Goal: Task Accomplishment & Management: Complete application form

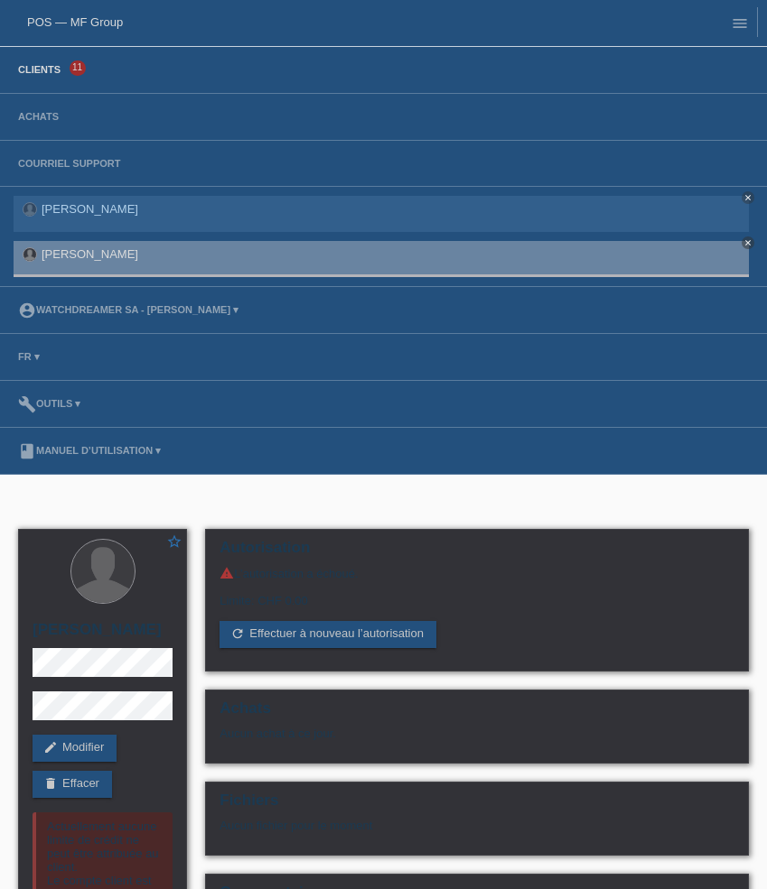
click at [55, 70] on link "Clients" at bounding box center [39, 69] width 60 height 11
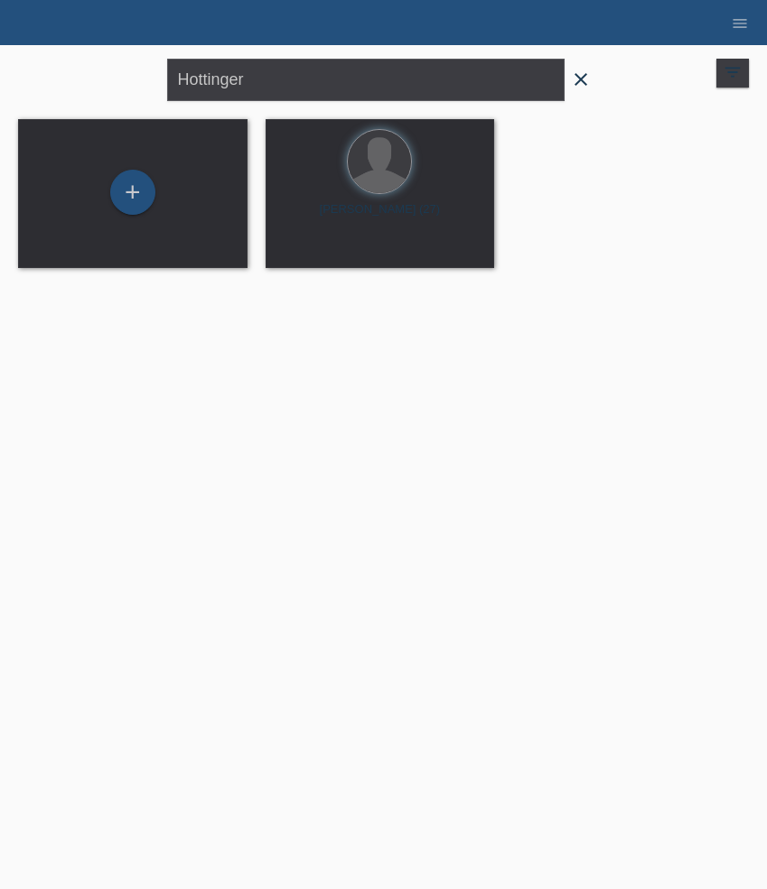
click at [585, 76] on icon "close" at bounding box center [581, 80] width 22 height 22
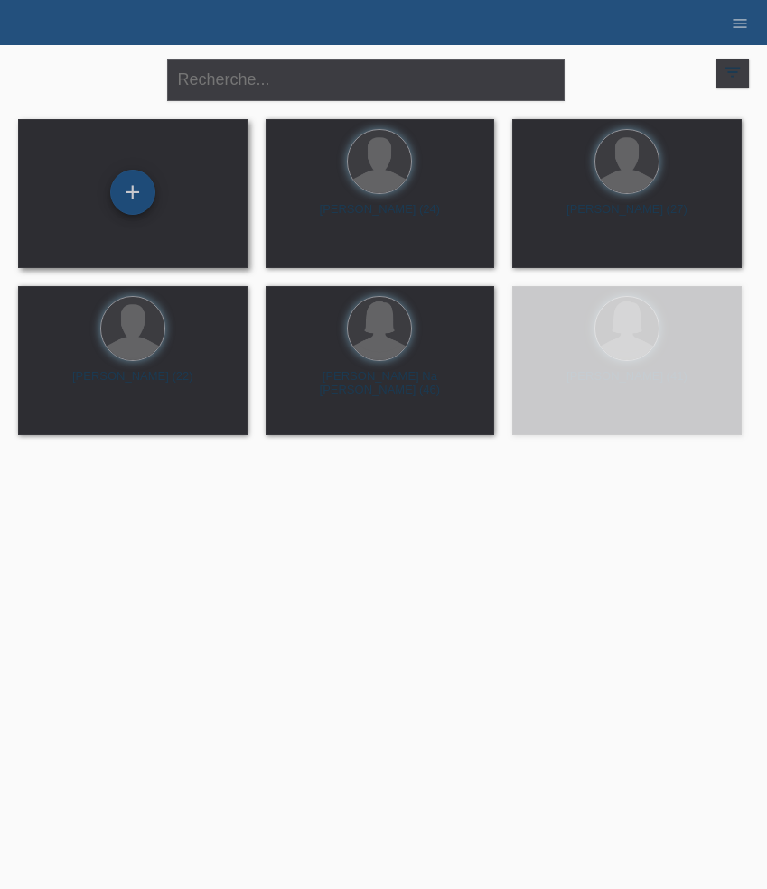
click at [143, 189] on div "+" at bounding box center [132, 192] width 45 height 45
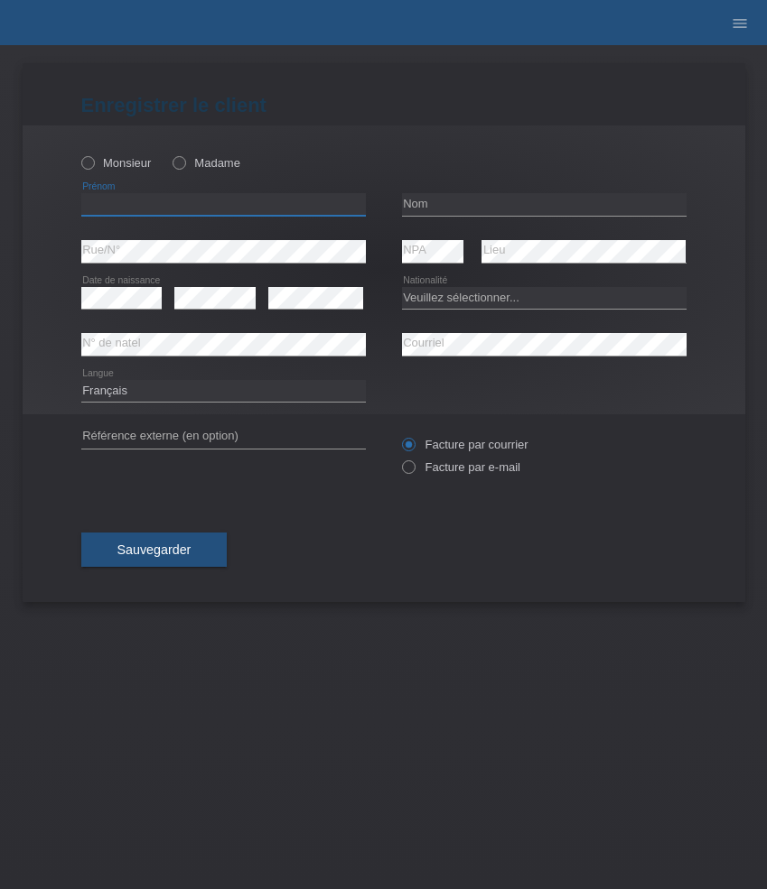
click at [113, 208] on input "text" at bounding box center [223, 204] width 284 height 23
paste input "Benedikt"
type input "[PERSON_NAME]"
click at [117, 161] on label "Monsieur" at bounding box center [116, 163] width 70 height 14
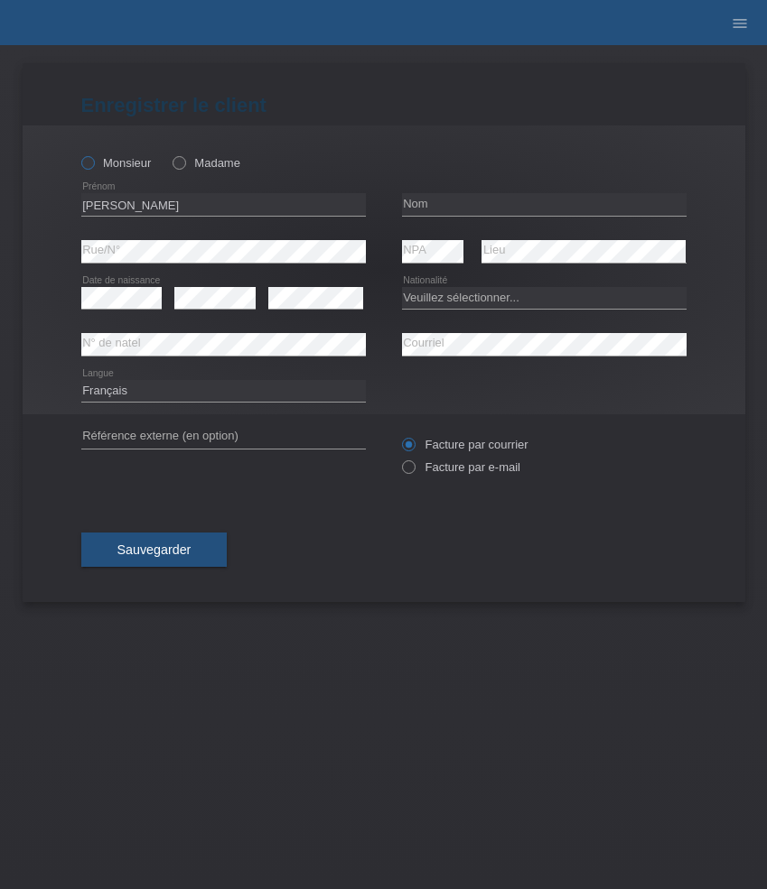
click at [93, 161] on input "Monsieur" at bounding box center [87, 162] width 12 height 12
radio input "true"
click at [499, 206] on input "text" at bounding box center [544, 204] width 284 height 23
paste input "Berger"
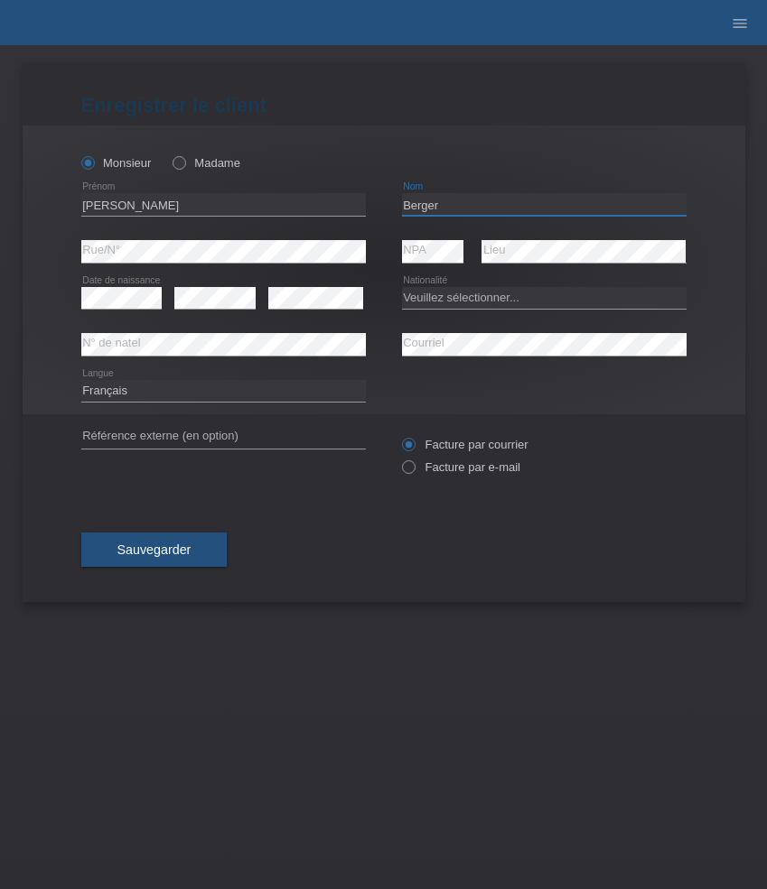
type input "Berger"
click at [451, 301] on select "Veuillez sélectionner... Suisse Allemagne Autriche Liechtenstein ------------ A…" at bounding box center [544, 298] width 284 height 22
select select "CH"
click at [402, 287] on select "Veuillez sélectionner... Suisse Allemagne Autriche Liechtenstein ------------ A…" at bounding box center [544, 298] width 284 height 22
click at [312, 394] on select "Deutsch Français Italiano English" at bounding box center [223, 391] width 284 height 22
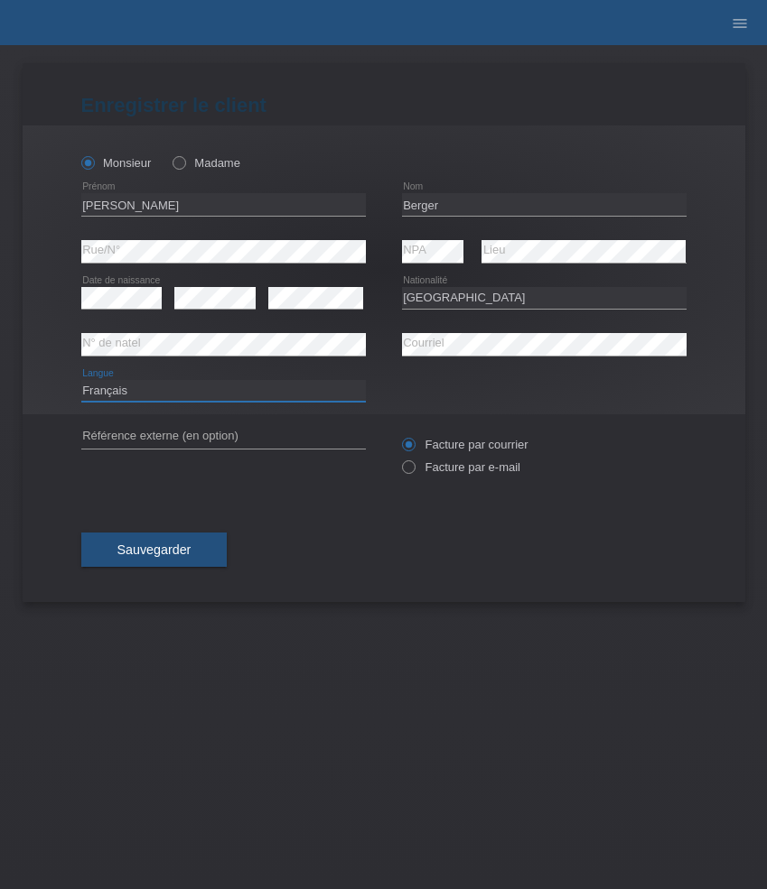
select select "de"
click at [81, 380] on select "Deutsch Français Italiano English" at bounding box center [223, 391] width 284 height 22
click at [452, 470] on label "Facture par e-mail" at bounding box center [461, 468] width 118 height 14
click at [414, 470] on input "Facture par e-mail" at bounding box center [408, 472] width 12 height 23
radio input "true"
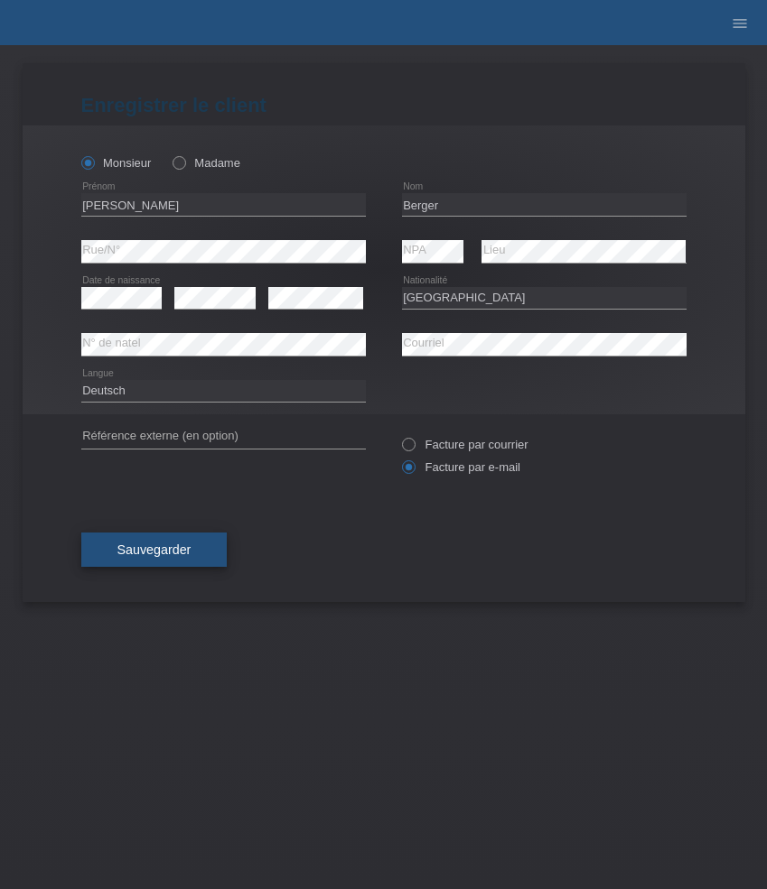
click at [188, 547] on span "Sauvegarder" at bounding box center [154, 550] width 74 height 14
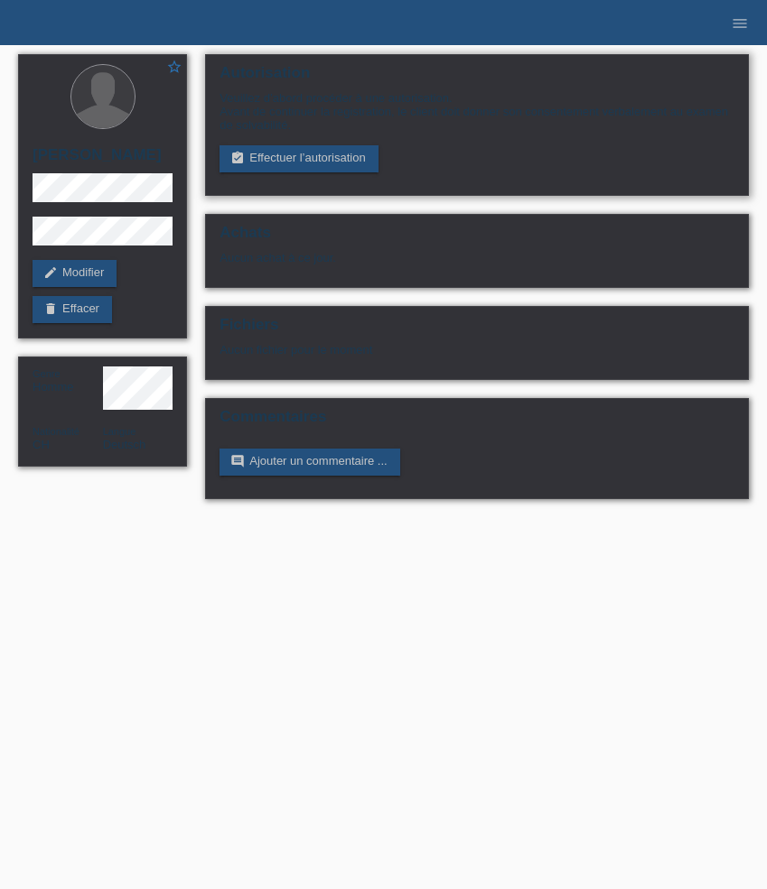
click at [297, 144] on div "Veuillez d’abord procéder à une autorisation. Avant de continuer la registratio…" at bounding box center [476, 131] width 515 height 81
click at [297, 155] on link "assignment_turned_in Effectuer l’autorisation" at bounding box center [298, 158] width 158 height 27
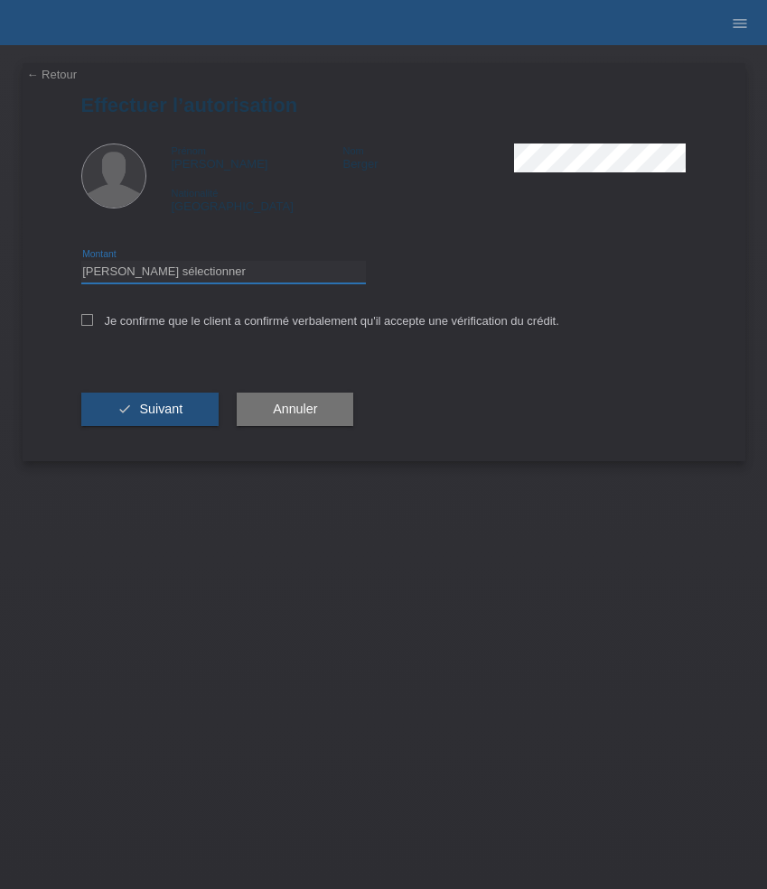
click at [291, 274] on select "Veuillez sélectionner CHF 1.00 - CHF 499.00 CHF 500.00 - CHF 1'999.00 CHF 2'000…" at bounding box center [223, 272] width 284 height 22
select select "3"
click at [81, 264] on select "Veuillez sélectionner CHF 1.00 - CHF 499.00 CHF 500.00 - CHF 1'999.00 CHF 2'000…" at bounding box center [223, 272] width 284 height 22
click at [316, 328] on label "Je confirme que le client a confirmé verbalement qu'il accepte une vérification…" at bounding box center [320, 321] width 478 height 14
click at [93, 326] on input "Je confirme que le client a confirmé verbalement qu'il accepte une vérification…" at bounding box center [87, 320] width 12 height 12
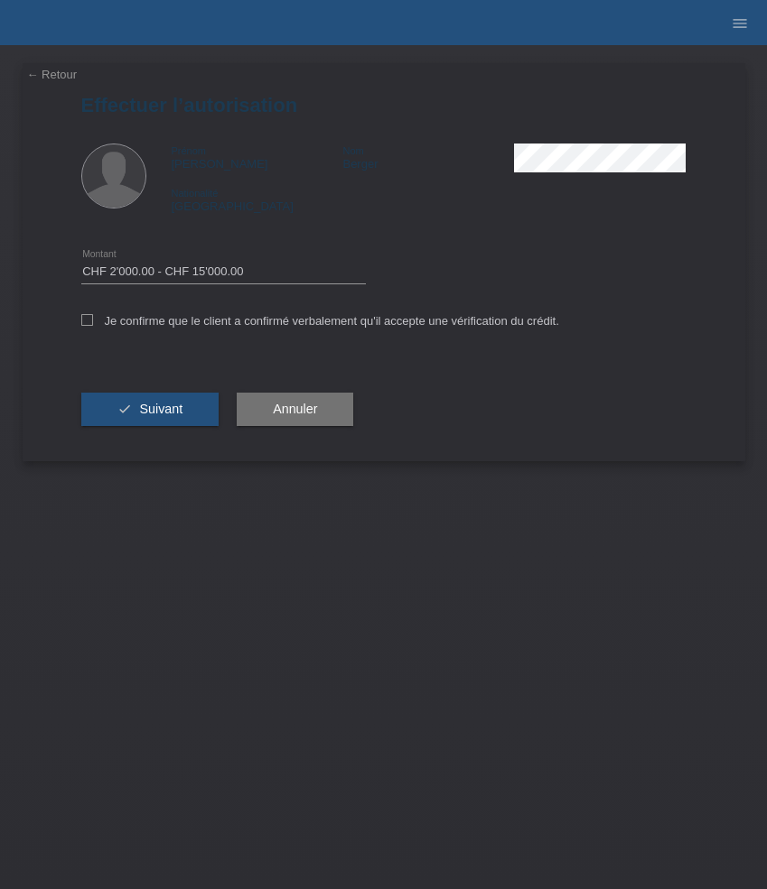
checkbox input "true"
click at [158, 414] on span "Suivant" at bounding box center [160, 409] width 43 height 14
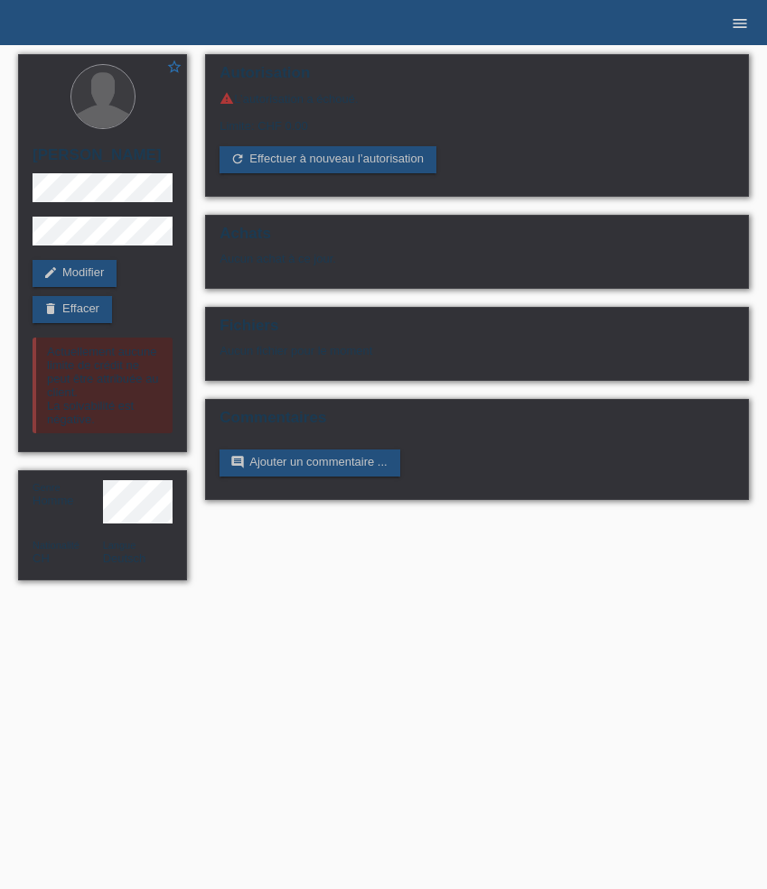
click at [744, 30] on icon "menu" at bounding box center [739, 23] width 18 height 18
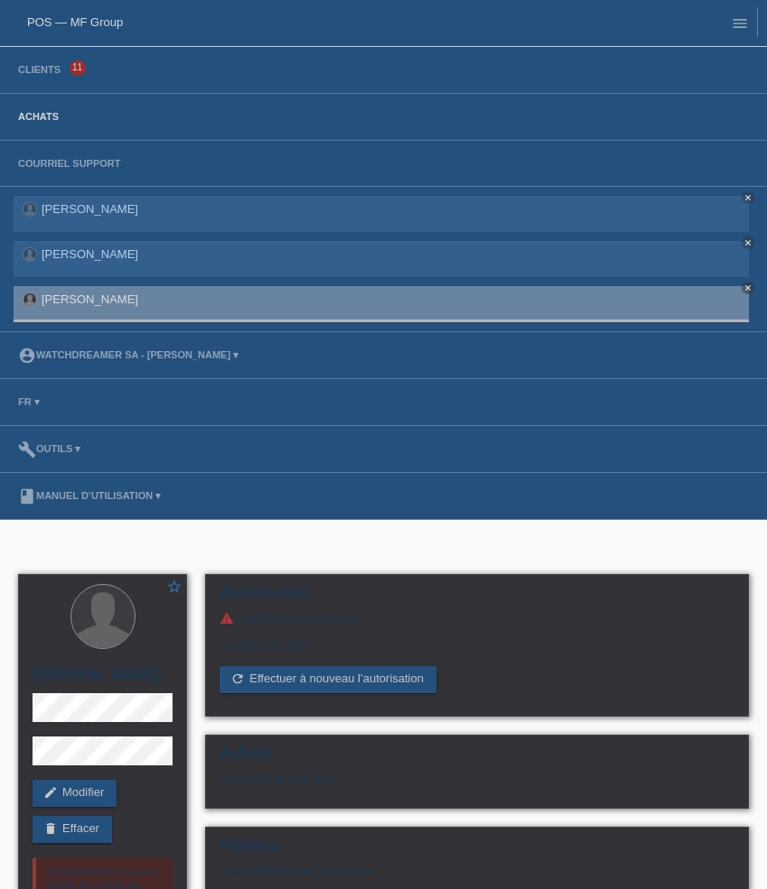
click at [44, 122] on link "Achats" at bounding box center [38, 116] width 59 height 11
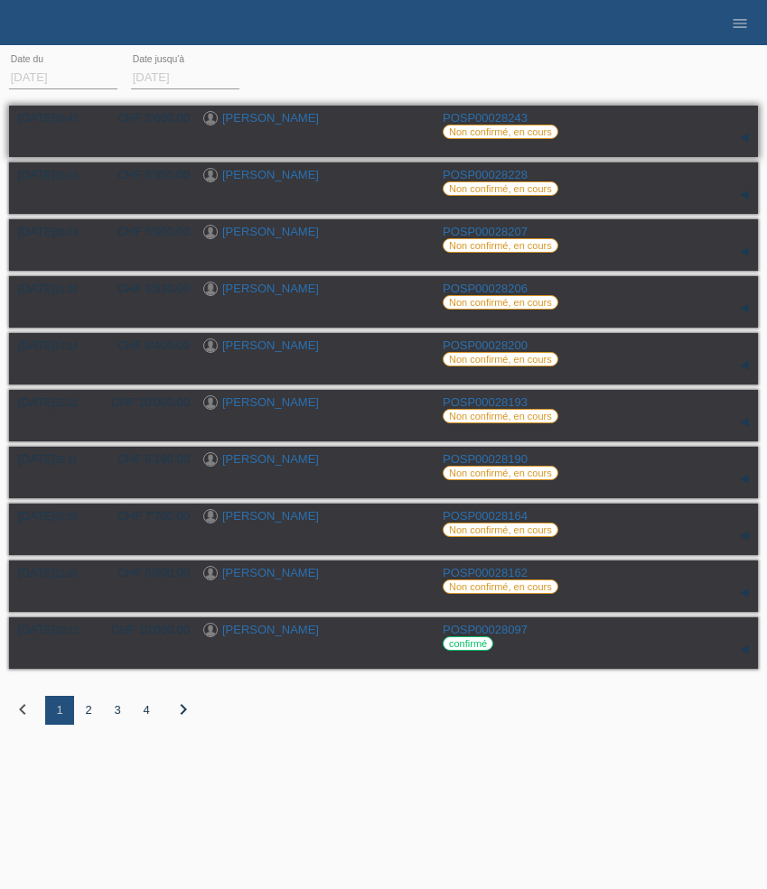
click at [273, 120] on link "[PERSON_NAME]" at bounding box center [270, 118] width 97 height 14
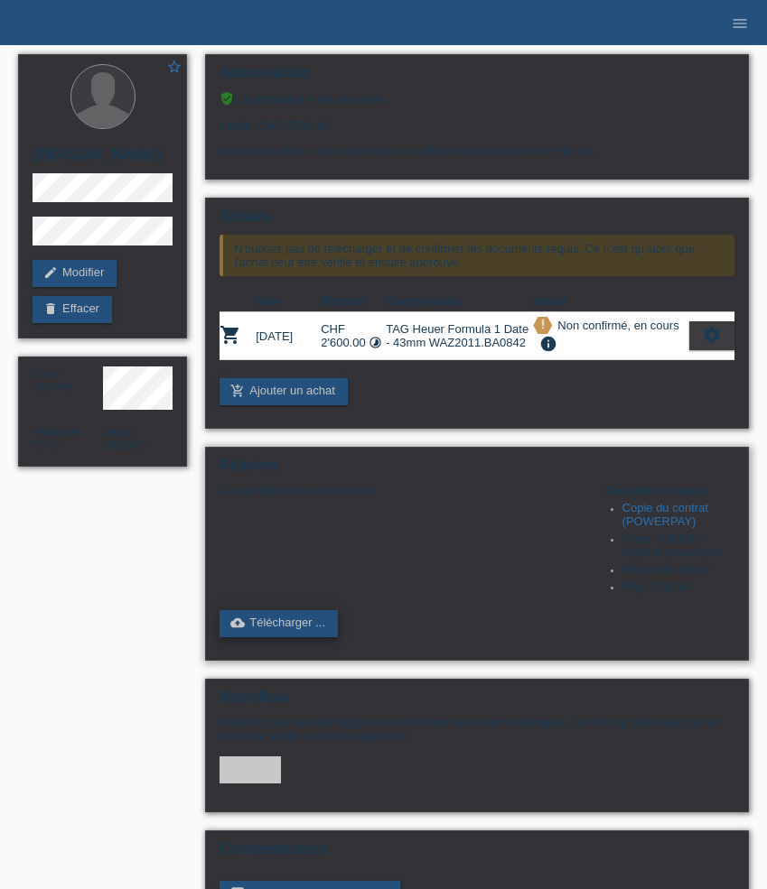
click at [285, 637] on link "cloud_upload Télécharger ..." at bounding box center [278, 623] width 118 height 27
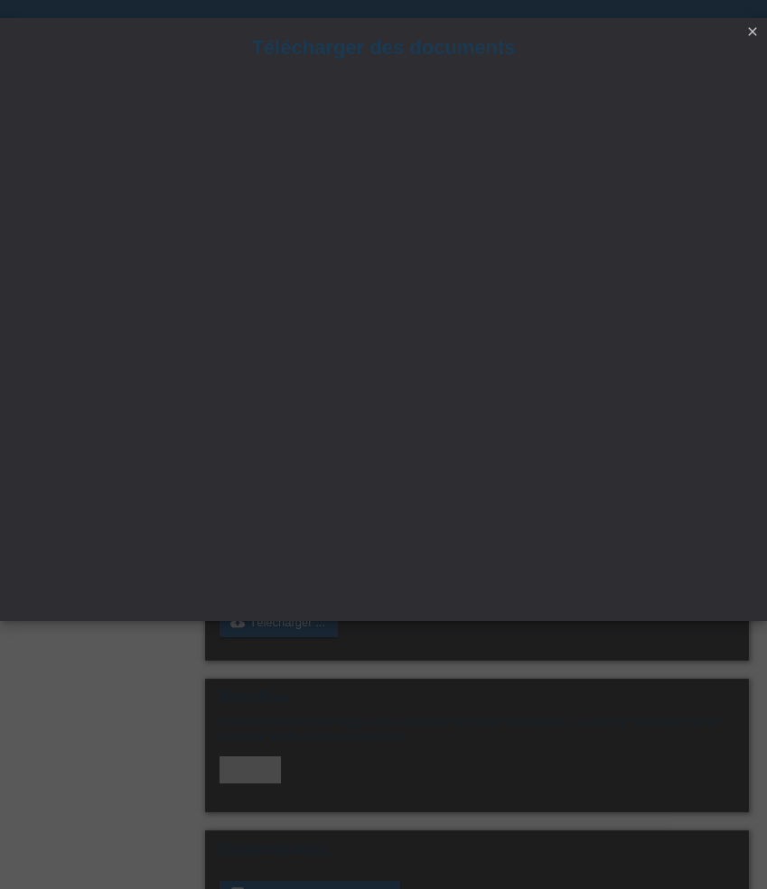
click at [755, 33] on icon "close" at bounding box center [752, 31] width 14 height 14
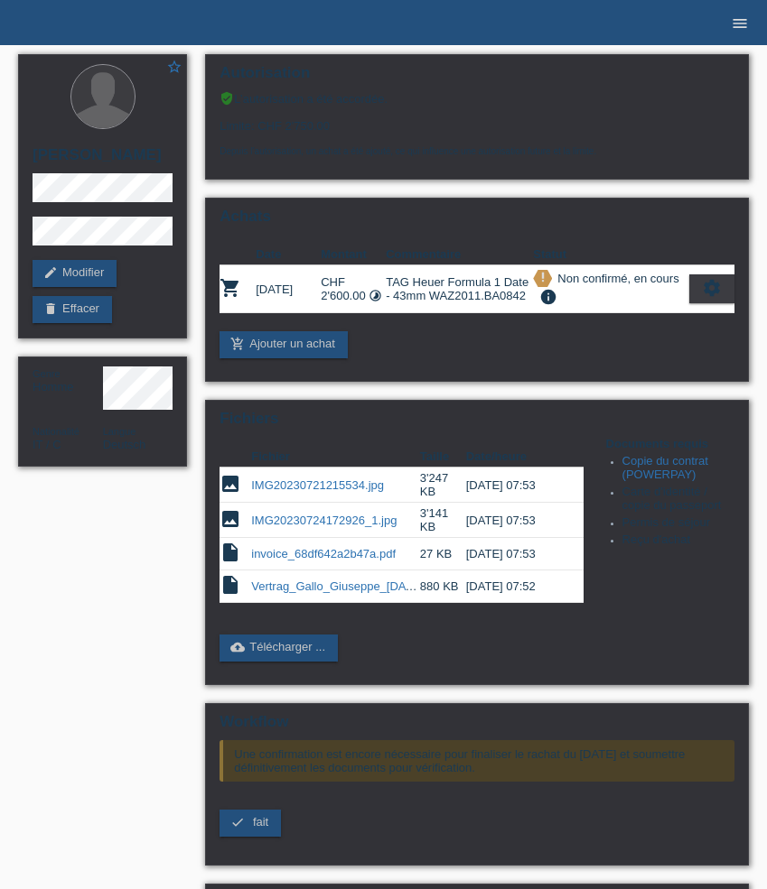
click at [738, 23] on icon "menu" at bounding box center [739, 23] width 18 height 18
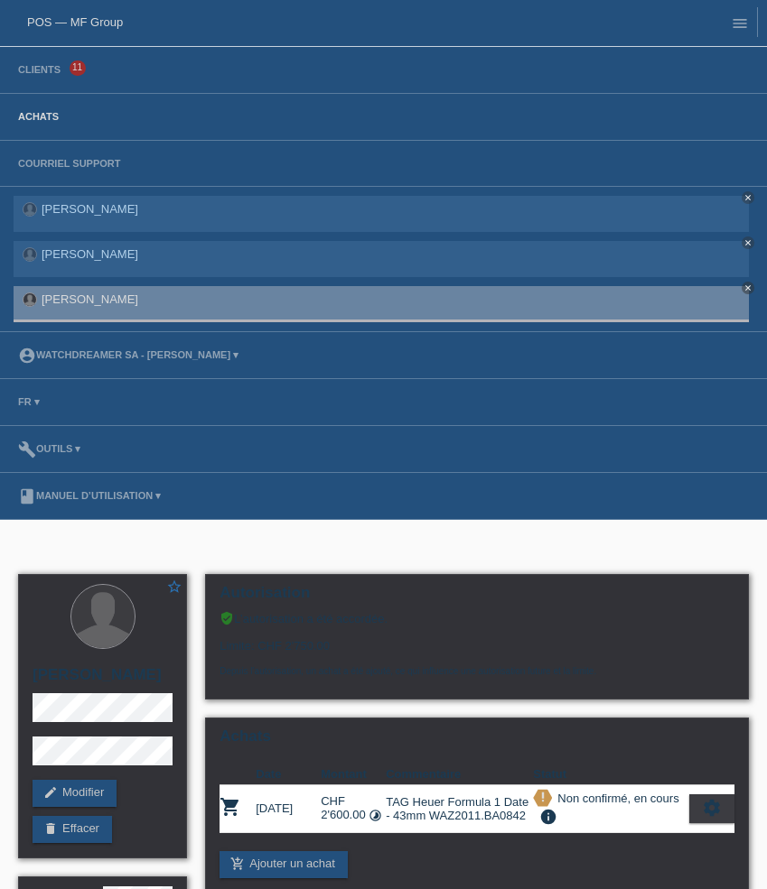
click at [50, 120] on link "Achats" at bounding box center [38, 116] width 59 height 11
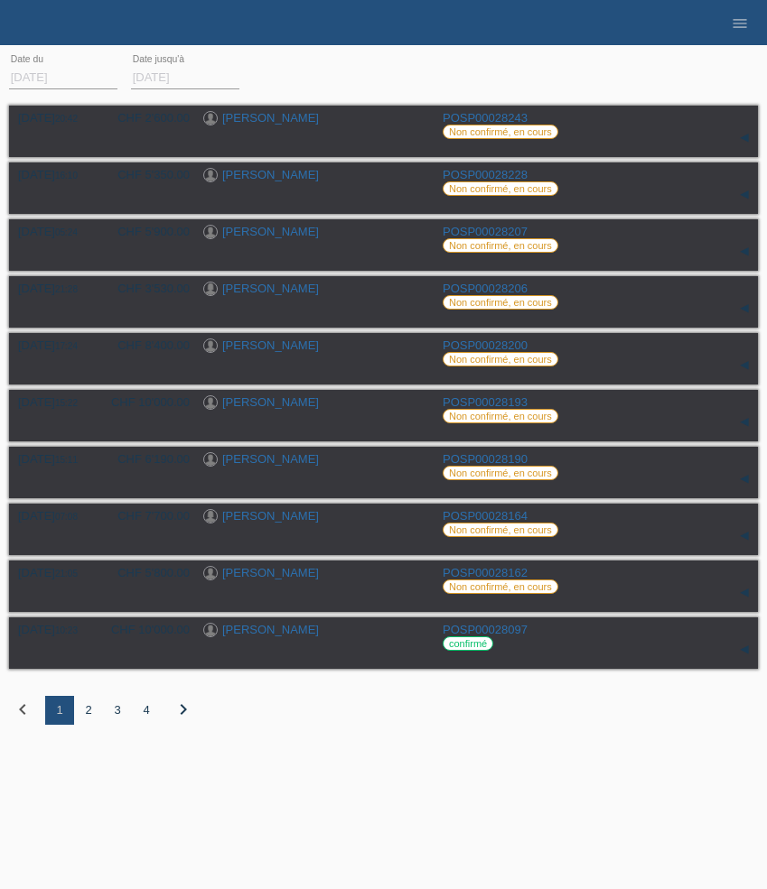
click at [87, 716] on div "2" at bounding box center [88, 710] width 29 height 29
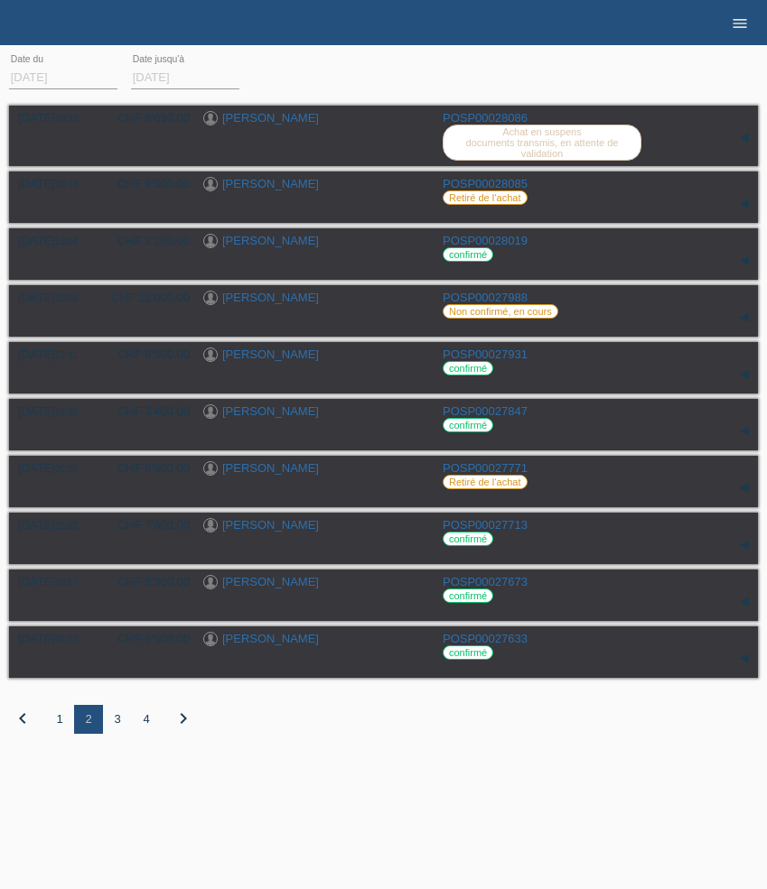
click at [740, 28] on icon "menu" at bounding box center [739, 23] width 18 height 18
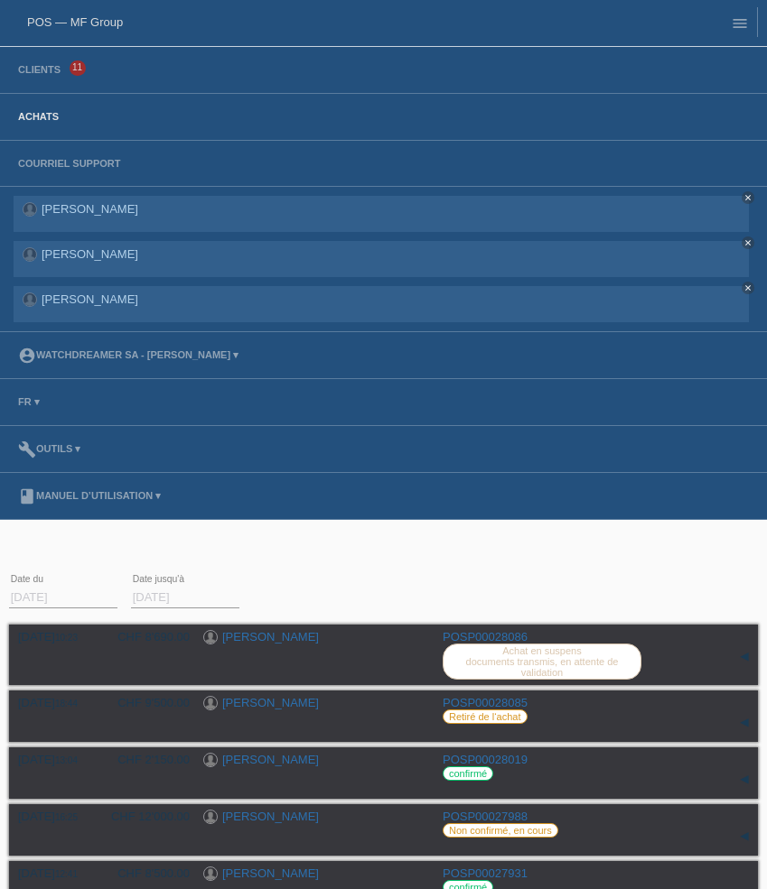
click at [31, 60] on li "Clients 11" at bounding box center [383, 70] width 767 height 47
click at [33, 70] on link "Clients" at bounding box center [39, 69] width 60 height 11
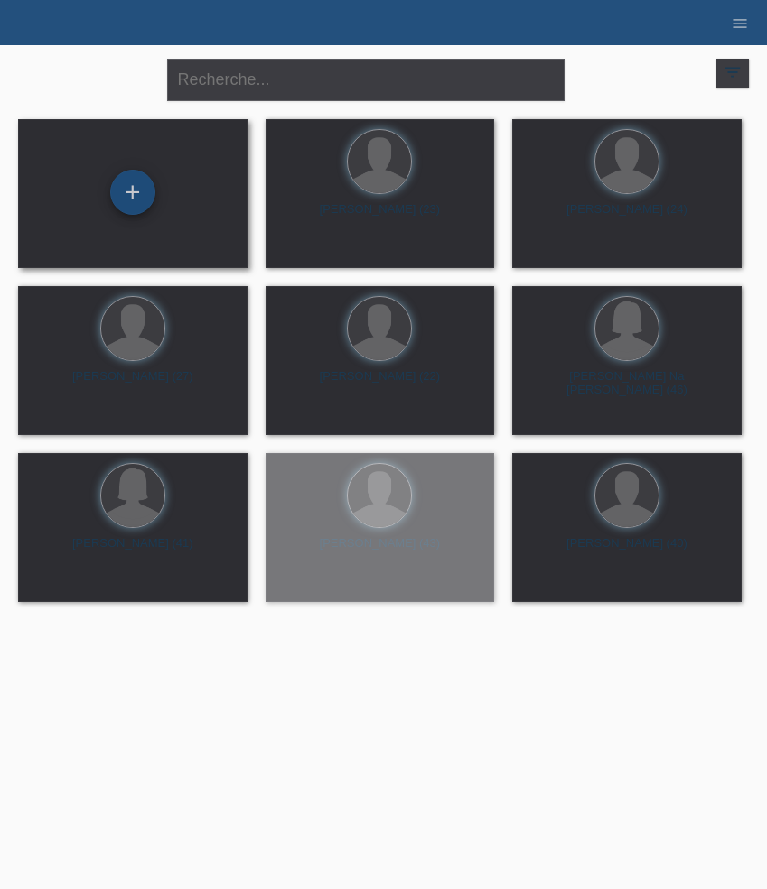
click at [134, 189] on div "+" at bounding box center [132, 192] width 45 height 45
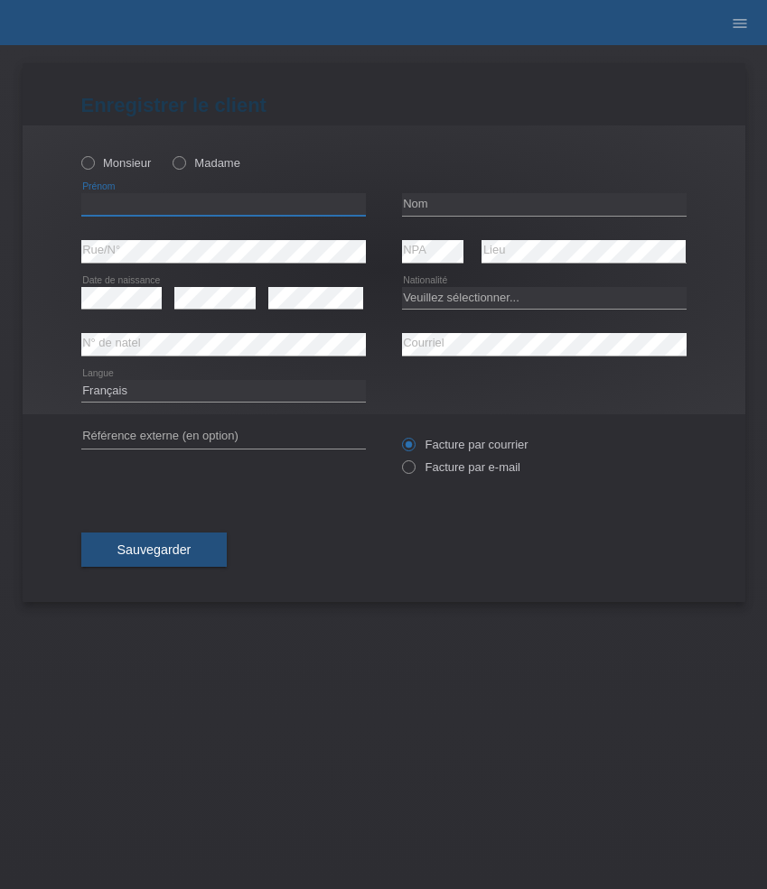
click at [189, 199] on input "text" at bounding box center [223, 204] width 284 height 23
paste input "Petar"
type input "Petar"
click at [121, 163] on label "Monsieur" at bounding box center [116, 163] width 70 height 14
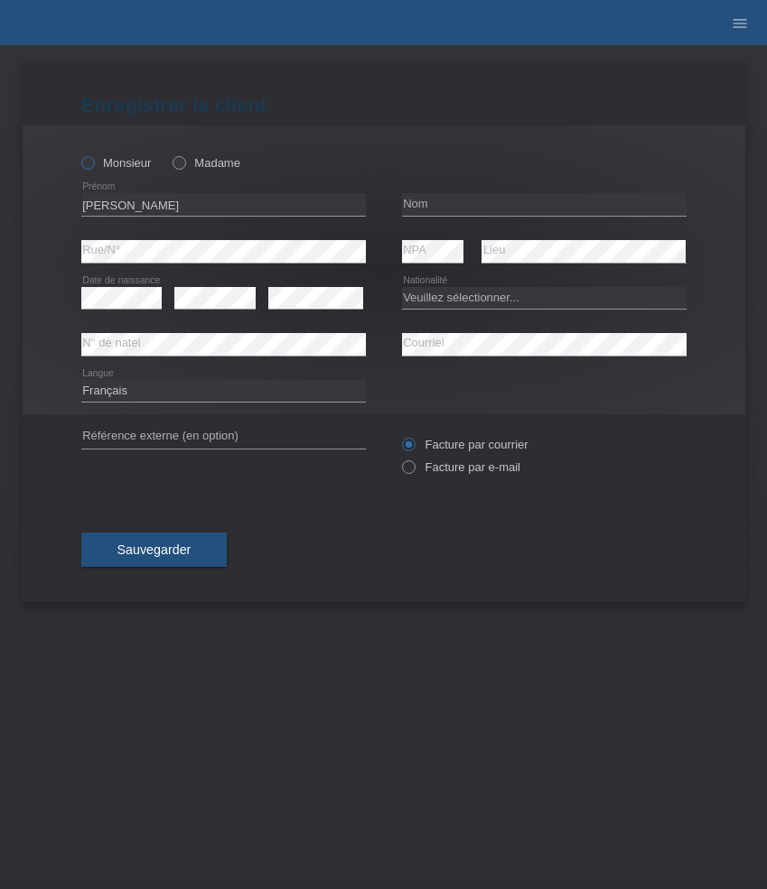
click at [93, 163] on input "Monsieur" at bounding box center [87, 162] width 12 height 12
radio input "true"
click at [472, 202] on input "text" at bounding box center [544, 204] width 284 height 23
paste input "Minchev"
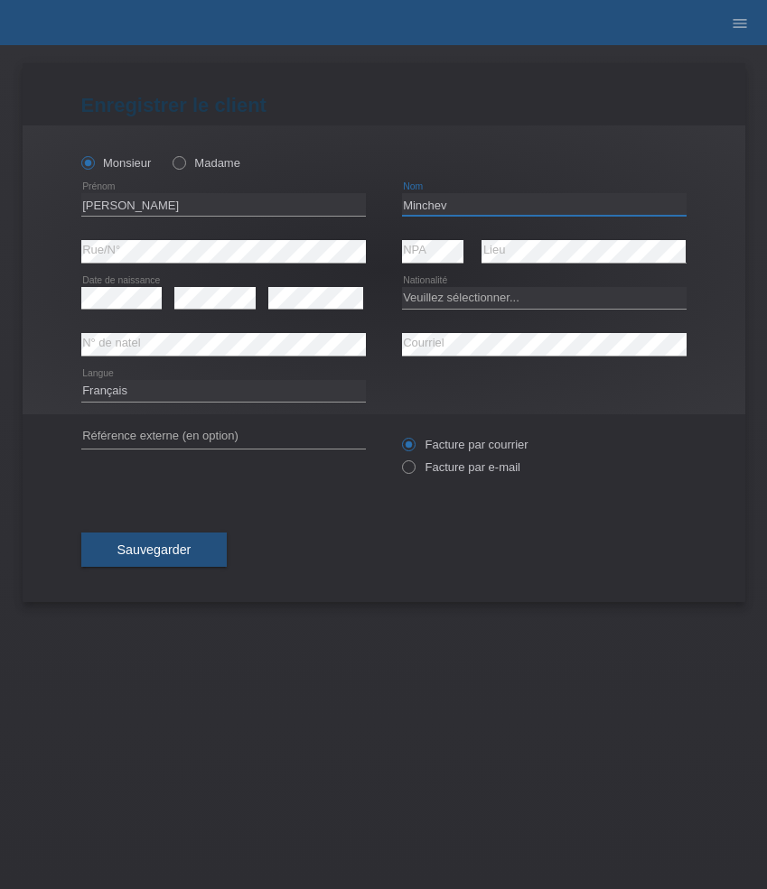
type input "Minchev"
click at [519, 299] on select "Veuillez sélectionner... Suisse Allemagne Autriche Liechtenstein ------------ A…" at bounding box center [544, 298] width 284 height 22
select select "BG"
click at [402, 287] on select "Veuillez sélectionner... Suisse Allemagne Autriche Liechtenstein ------------ A…" at bounding box center [544, 298] width 284 height 22
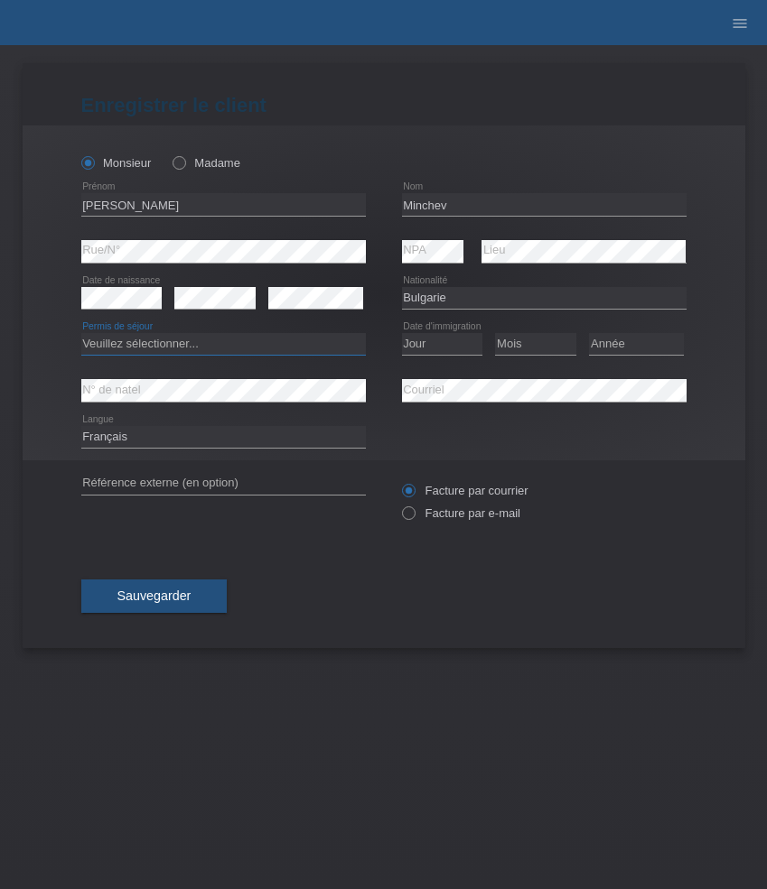
click at [293, 336] on select "Veuillez sélectionner... C B B - Statut de réfugié Autre" at bounding box center [223, 344] width 284 height 22
select select "B"
click at [81, 334] on select "Veuillez sélectionner... C B B - Statut de réfugié Autre" at bounding box center [223, 344] width 284 height 22
click at [440, 343] on select "Jour 01 02 03 04 05 06 07 08 09 10 11" at bounding box center [442, 344] width 81 height 22
select select "17"
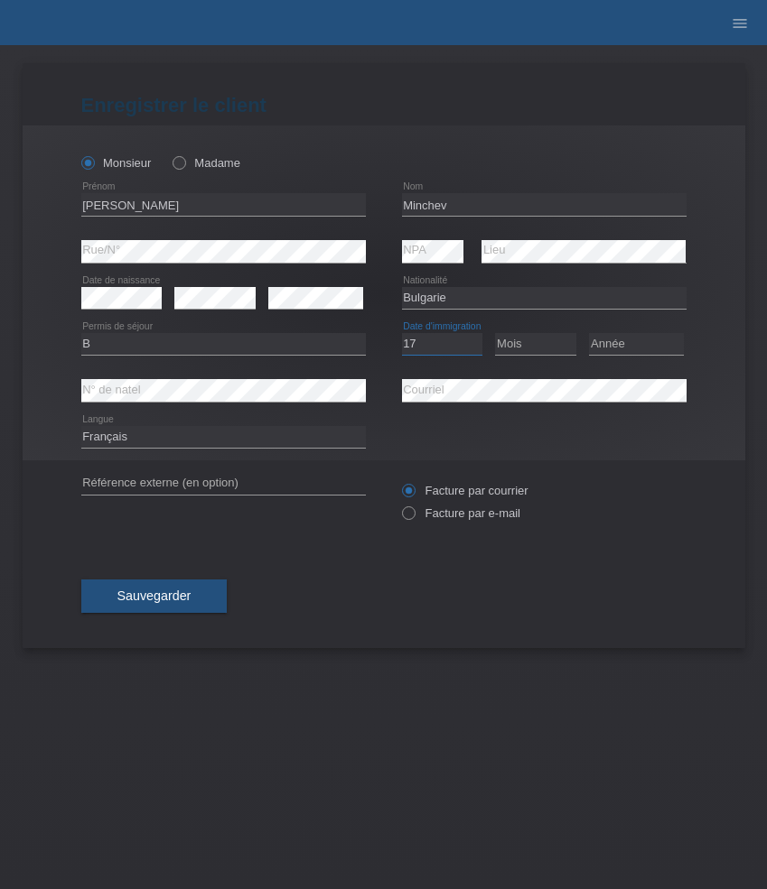
click at [402, 334] on select "Jour 01 02 03 04 05 06 07 08 09 10 11" at bounding box center [442, 344] width 81 height 22
click at [524, 341] on select "Mois 01 02 03 04 05 06 07 08 09 10 11" at bounding box center [535, 344] width 81 height 22
select select "03"
click at [495, 334] on select "Mois 01 02 03 04 05 06 07 08 09 10 11" at bounding box center [535, 344] width 81 height 22
click at [626, 357] on div "Année 2025 2024 2023 2022 2021 2020 2019 2018 2017" at bounding box center [636, 344] width 95 height 46
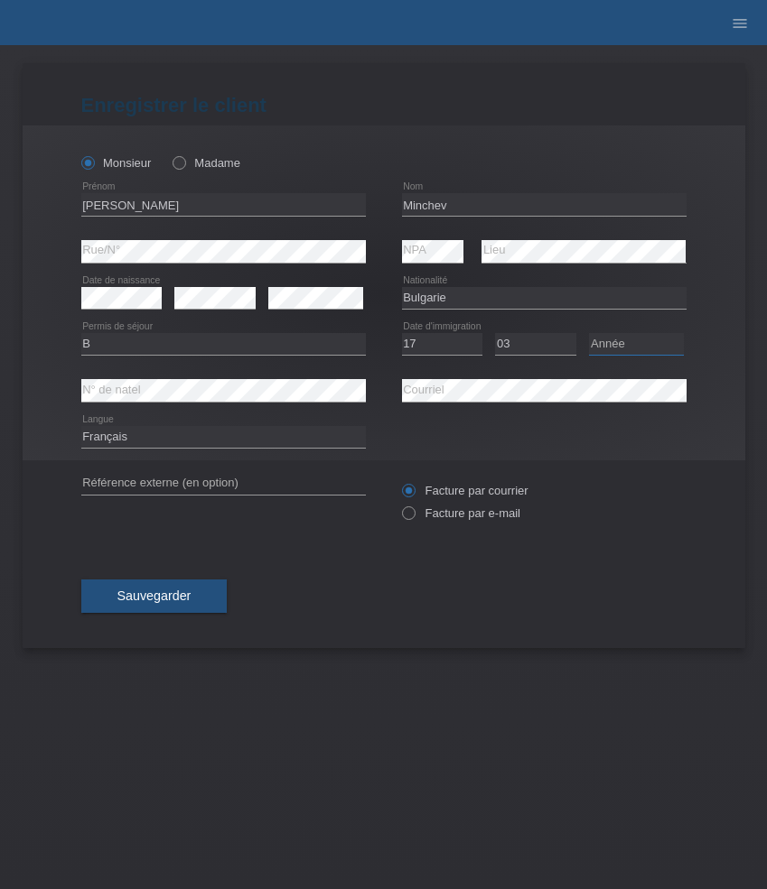
click at [633, 337] on select "Année 2025 2024 2023 2022 2021 2020 2019 2018 2017 2016 2015 2014 2013 2012 201…" at bounding box center [636, 344] width 95 height 22
select select "2017"
click at [589, 334] on select "Année 2025 2024 2023 2022 2021 2020 2019 2018 2017 2016 2015 2014 2013 2012 201…" at bounding box center [636, 344] width 95 height 22
click at [280, 447] on select "Deutsch Français Italiano English" at bounding box center [223, 437] width 284 height 22
select select "de"
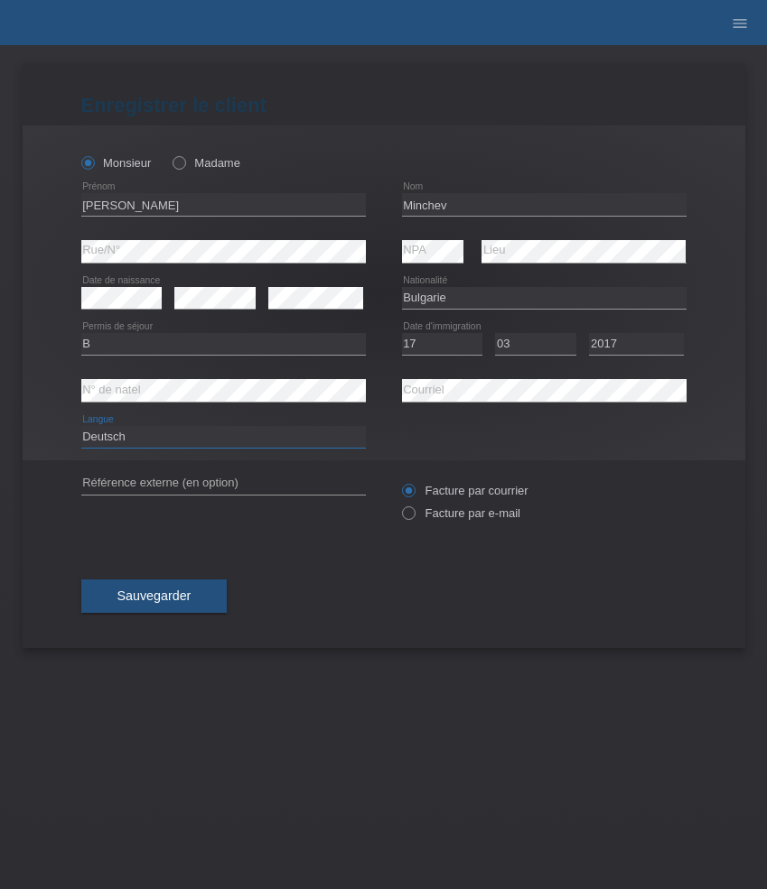
click at [81, 427] on select "Deutsch Français Italiano English" at bounding box center [223, 437] width 284 height 22
click at [461, 525] on div "Facture par courrier Facture par e-mail" at bounding box center [544, 501] width 284 height 45
click at [461, 524] on div "Facture par courrier Facture par e-mail" at bounding box center [544, 501] width 284 height 45
click at [419, 524] on div "Facture par courrier Facture par e-mail" at bounding box center [544, 501] width 284 height 45
click at [423, 515] on label "Facture par e-mail" at bounding box center [461, 514] width 118 height 14
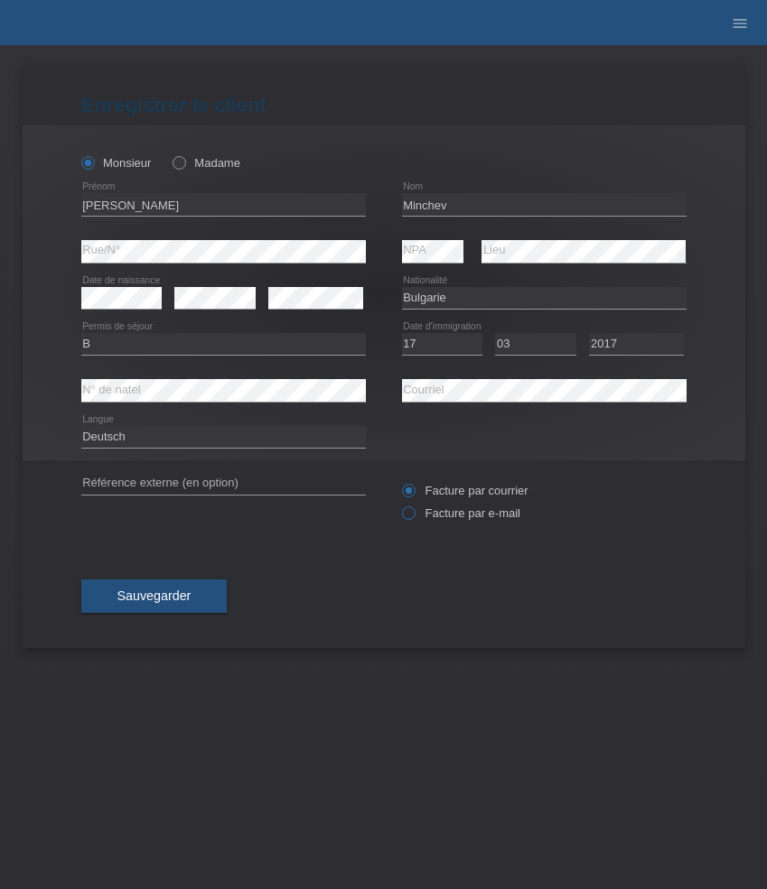
click at [414, 515] on input "Facture par e-mail" at bounding box center [408, 518] width 12 height 23
radio input "true"
click at [162, 594] on span "Sauvegarder" at bounding box center [154, 596] width 74 height 14
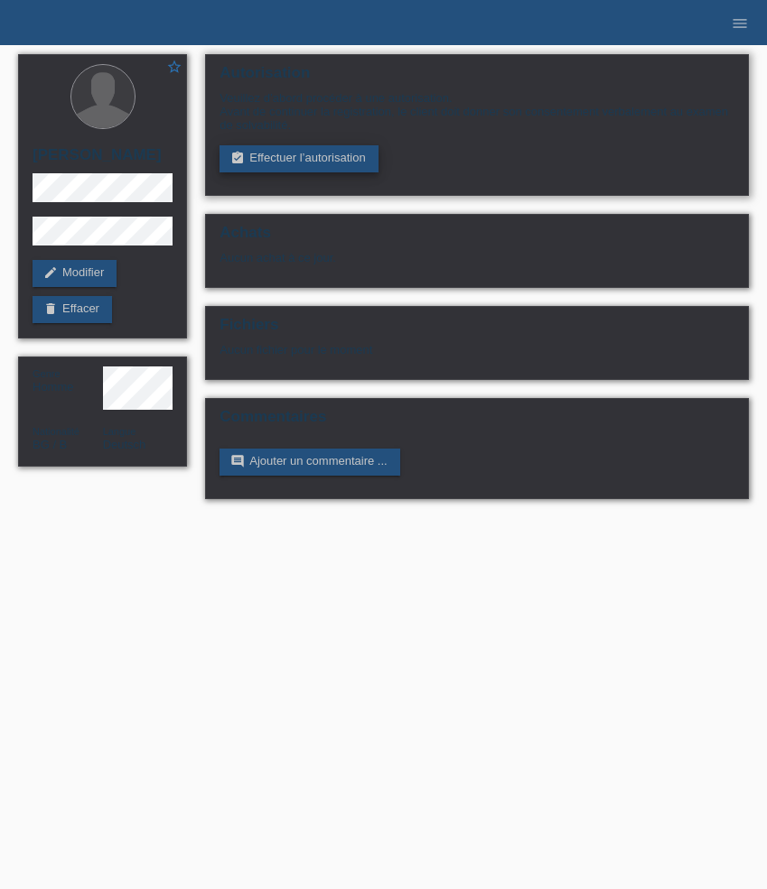
click at [305, 163] on link "assignment_turned_in Effectuer l’autorisation" at bounding box center [298, 158] width 158 height 27
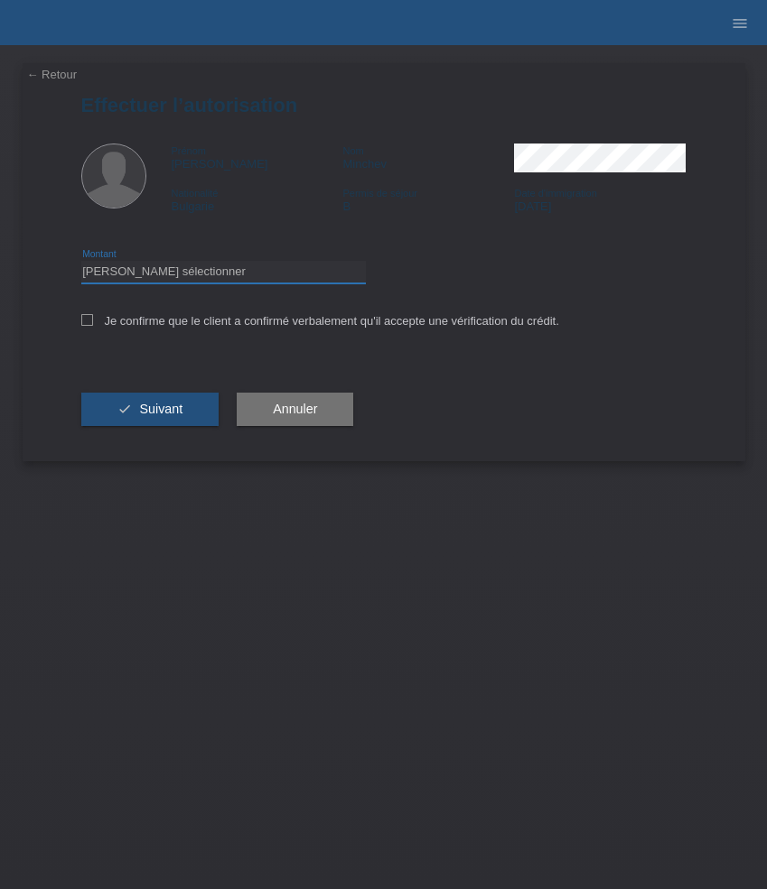
click at [268, 272] on select "Veuillez sélectionner CHF 1.00 - CHF 499.00 CHF 500.00 - CHF 1'999.00 CHF 2'000…" at bounding box center [223, 272] width 284 height 22
select select "3"
click at [81, 264] on select "Veuillez sélectionner CHF 1.00 - CHF 499.00 CHF 500.00 - CHF 1'999.00 CHF 2'000…" at bounding box center [223, 272] width 284 height 22
click at [242, 324] on label "Je confirme que le client a confirmé verbalement qu'il accepte une vérification…" at bounding box center [320, 321] width 478 height 14
click at [93, 324] on input "Je confirme que le client a confirmé verbalement qu'il accepte une vérification…" at bounding box center [87, 320] width 12 height 12
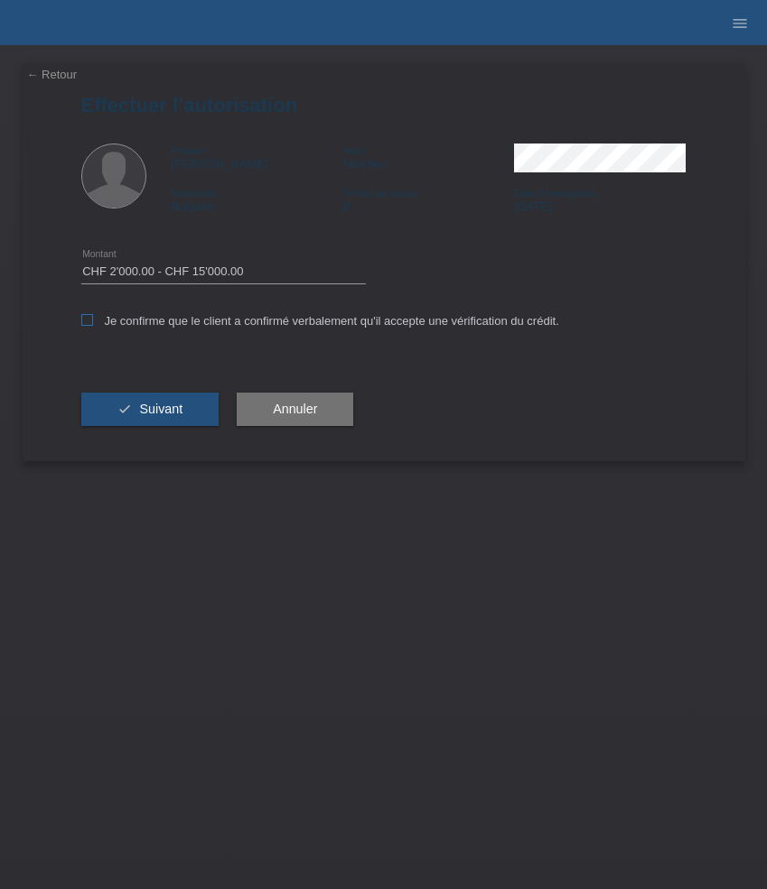
checkbox input "true"
click at [156, 405] on button "check Suivant" at bounding box center [150, 410] width 138 height 34
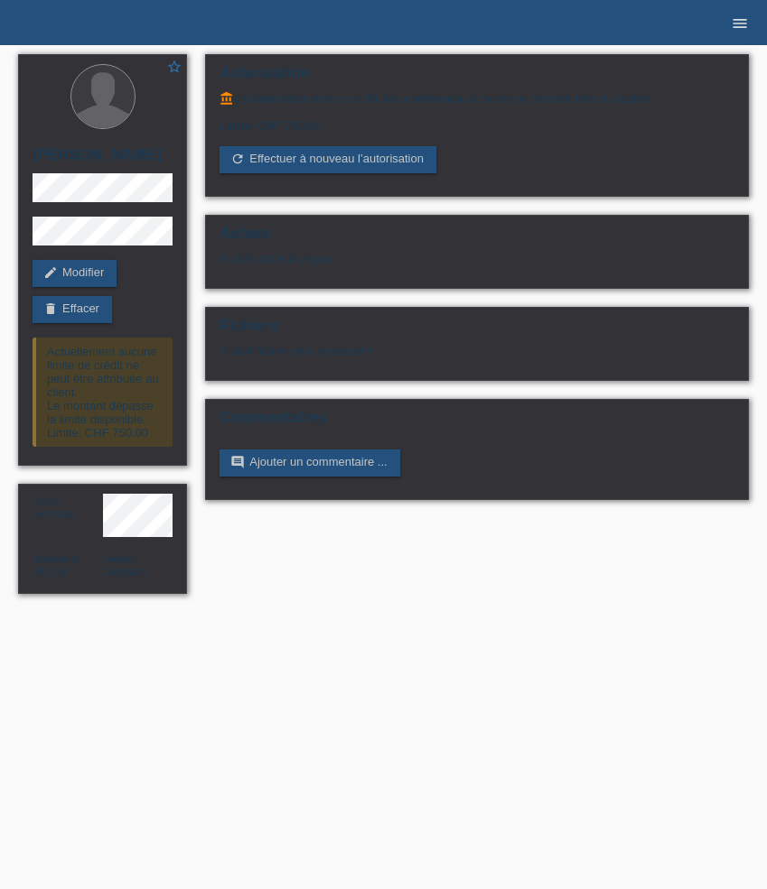
click at [739, 23] on icon "menu" at bounding box center [739, 23] width 18 height 18
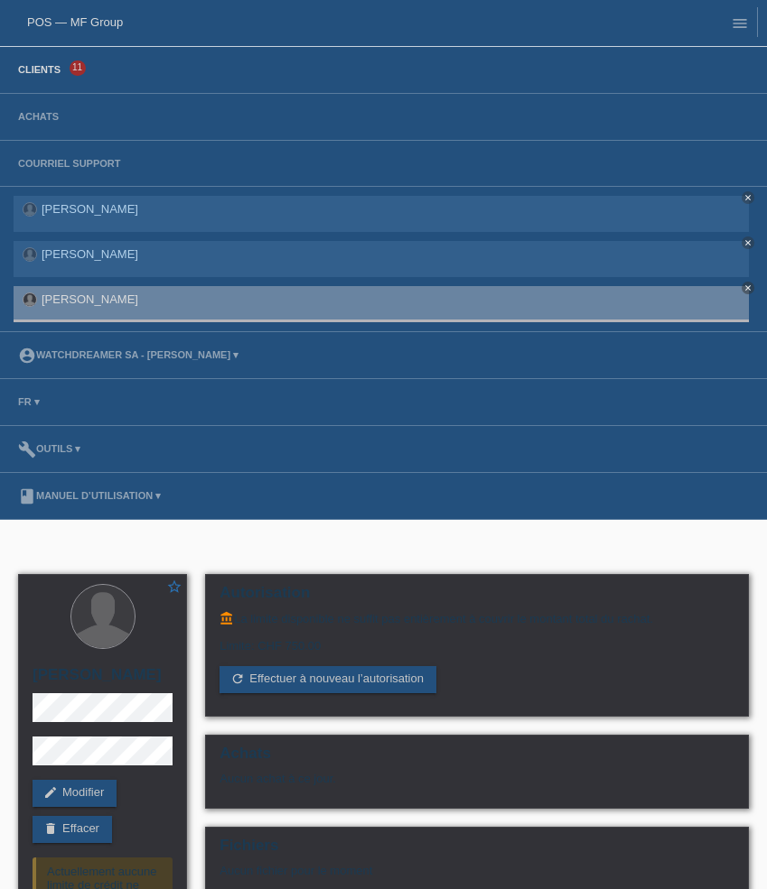
click at [55, 72] on link "Clients" at bounding box center [39, 69] width 60 height 11
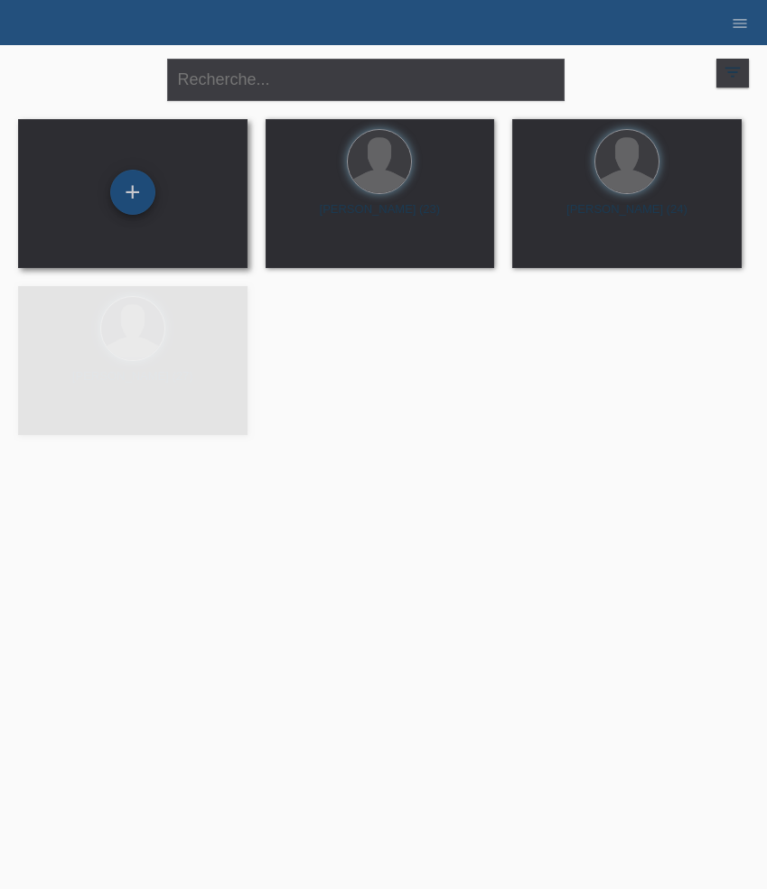
click at [137, 199] on div "+" at bounding box center [132, 192] width 45 height 45
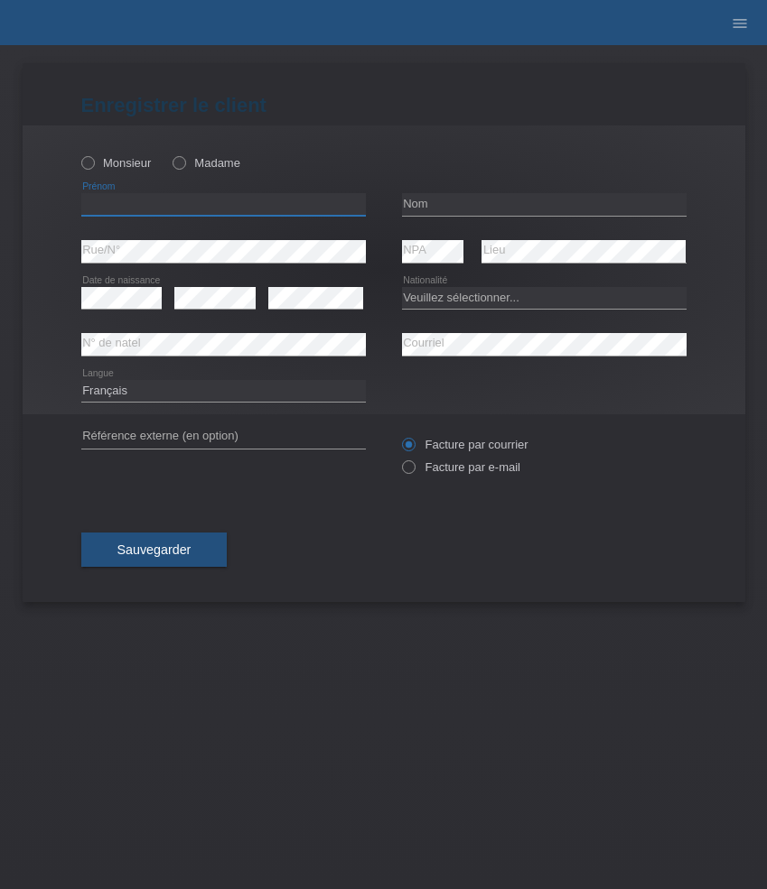
click at [154, 215] on input "text" at bounding box center [223, 204] width 284 height 23
paste input "[PERSON_NAME]"
type input "[PERSON_NAME]"
click at [188, 173] on div "Monsieur Madame" at bounding box center [223, 162] width 284 height 37
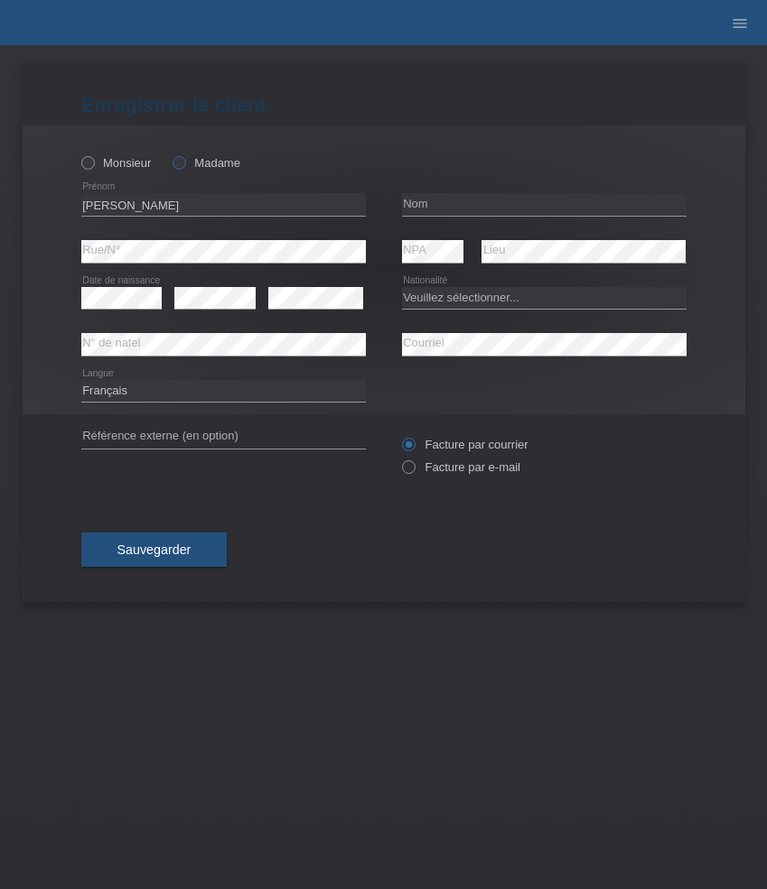
click at [193, 166] on label "Madame" at bounding box center [206, 163] width 68 height 14
click at [184, 166] on input "Madame" at bounding box center [178, 162] width 12 height 12
radio input "true"
click at [463, 205] on input "text" at bounding box center [544, 204] width 284 height 23
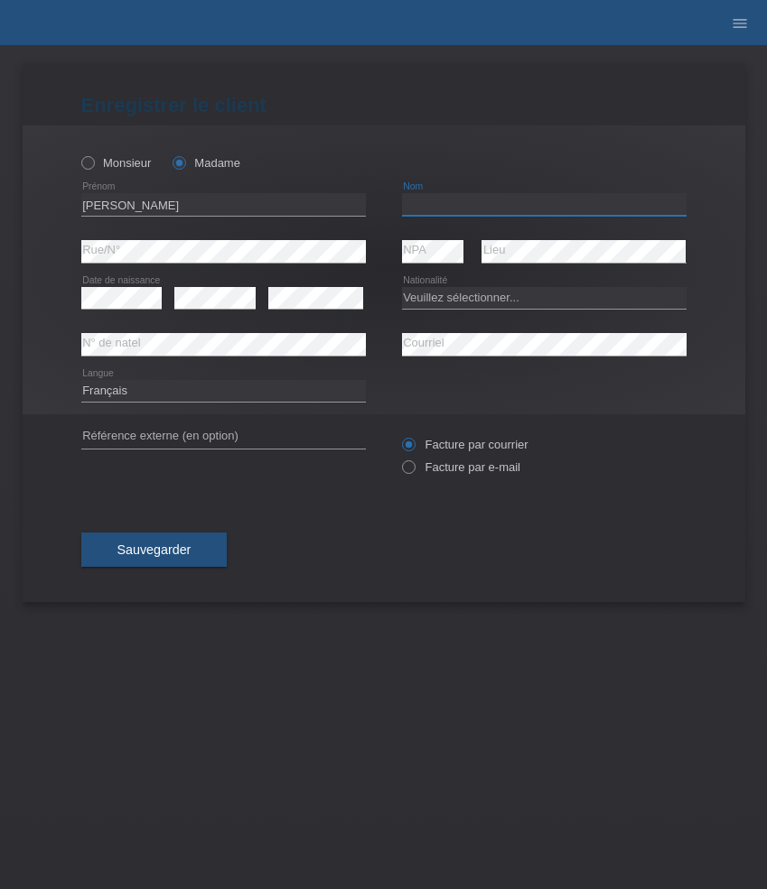
paste input "Komatovic"
type input "Komatovic"
click at [449, 297] on select "Veuillez sélectionner... [GEOGRAPHIC_DATA] [GEOGRAPHIC_DATA] [GEOGRAPHIC_DATA] …" at bounding box center [544, 298] width 284 height 22
select select "RS"
click at [402, 287] on select "Veuillez sélectionner... [GEOGRAPHIC_DATA] [GEOGRAPHIC_DATA] [GEOGRAPHIC_DATA] …" at bounding box center [544, 298] width 284 height 22
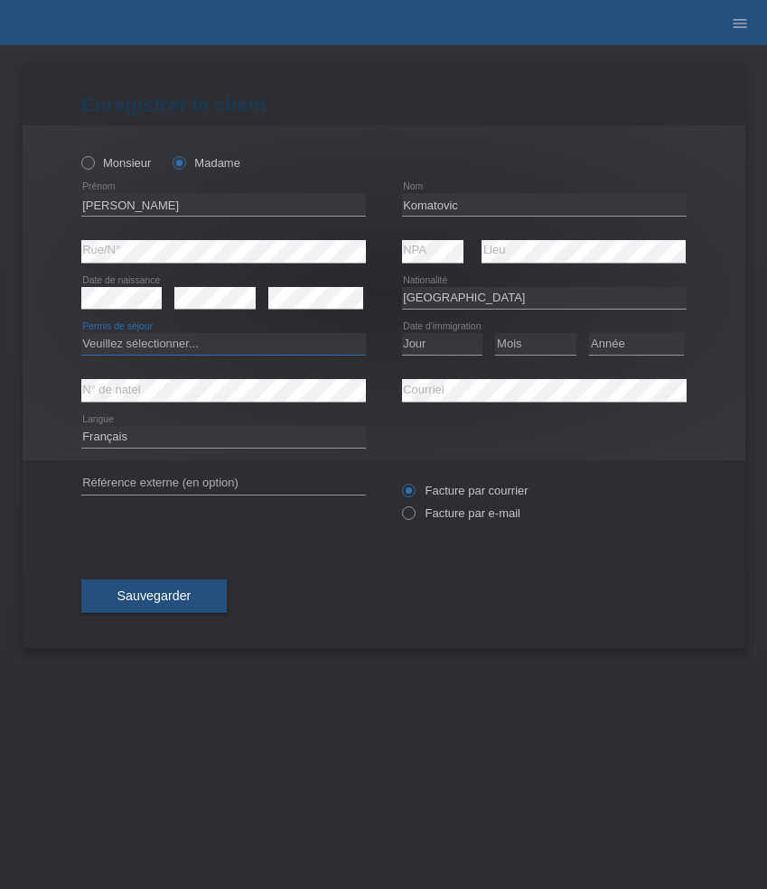
click at [229, 351] on select "Veuillez sélectionner... C B B - Statut de réfugié Autre" at bounding box center [223, 344] width 284 height 22
select select "B"
click at [81, 334] on select "Veuillez sélectionner... C B B - Statut de réfugié Autre" at bounding box center [223, 344] width 284 height 22
click at [444, 347] on select "Jour 01 02 03 04 05 06 07 08 09 10 11" at bounding box center [442, 344] width 81 height 22
select select "02"
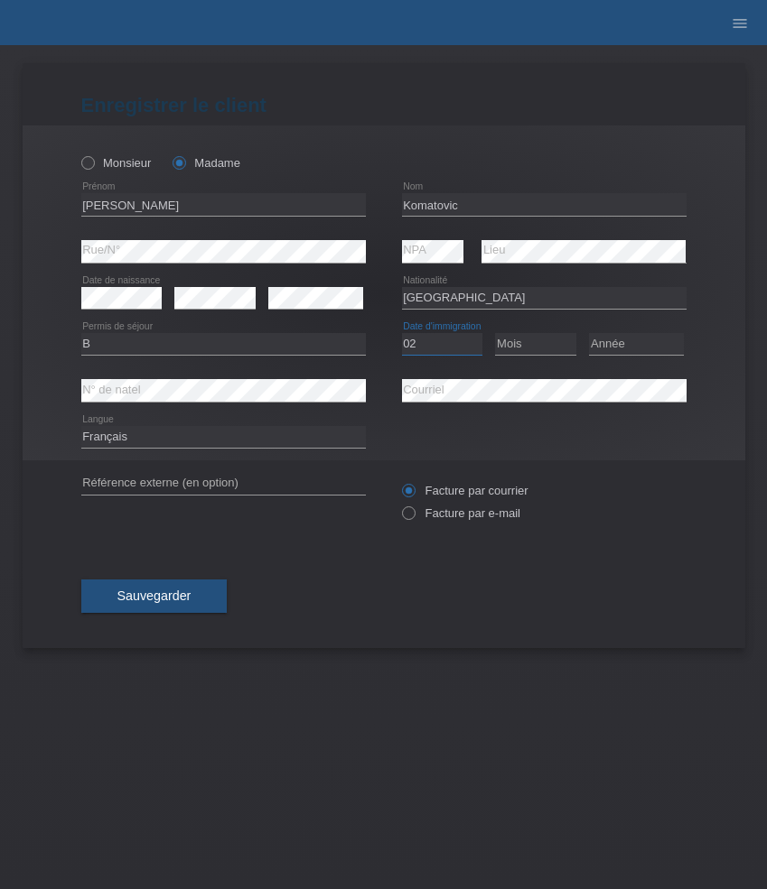
click at [402, 334] on select "Jour 01 02 03 04 05 06 07 08 09 10 11" at bounding box center [442, 344] width 81 height 22
click at [527, 350] on select "Mois 01 02 03 04 05 06 07 08 09 10 11" at bounding box center [535, 344] width 81 height 22
select select "01"
click at [495, 334] on select "Mois 01 02 03 04 05 06 07 08 09 10 11" at bounding box center [535, 344] width 81 height 22
click at [626, 342] on select "Année 2025 2024 2023 2022 2021 2020 2019 2018 2017 2016 2015 2014 2013 2012 201…" at bounding box center [636, 344] width 95 height 22
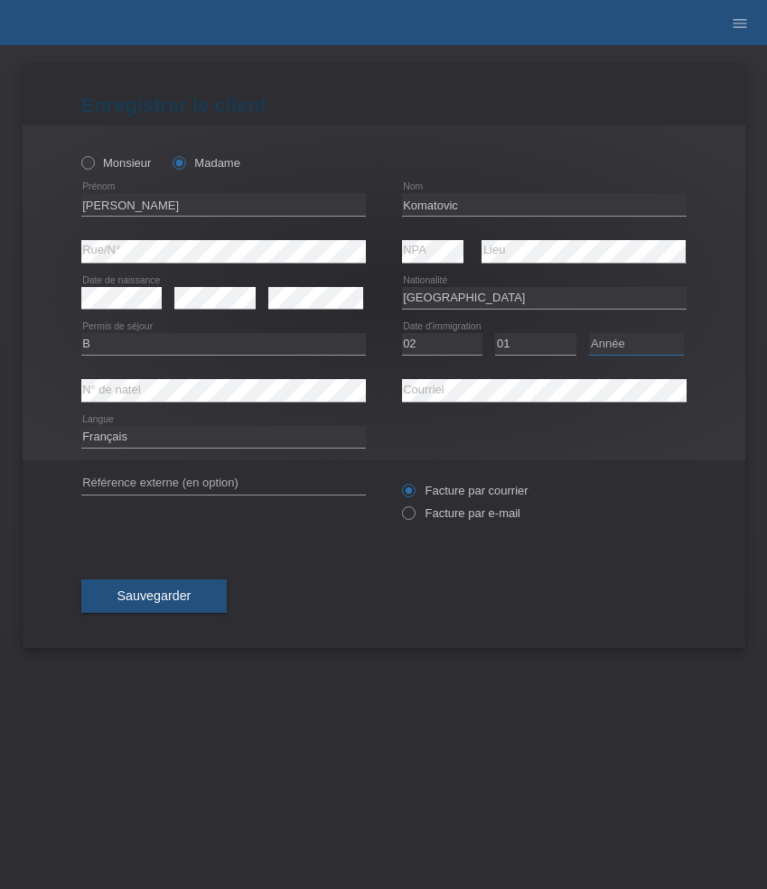
select select "2019"
click at [589, 334] on select "Année 2025 2024 2023 2022 2021 2020 2019 2018 2017 2016 2015 2014 2013 2012 201…" at bounding box center [636, 344] width 95 height 22
click at [221, 312] on div "error" at bounding box center [214, 298] width 81 height 46
click at [457, 513] on label "Facture par e-mail" at bounding box center [461, 514] width 118 height 14
click at [414, 513] on input "Facture par e-mail" at bounding box center [408, 518] width 12 height 23
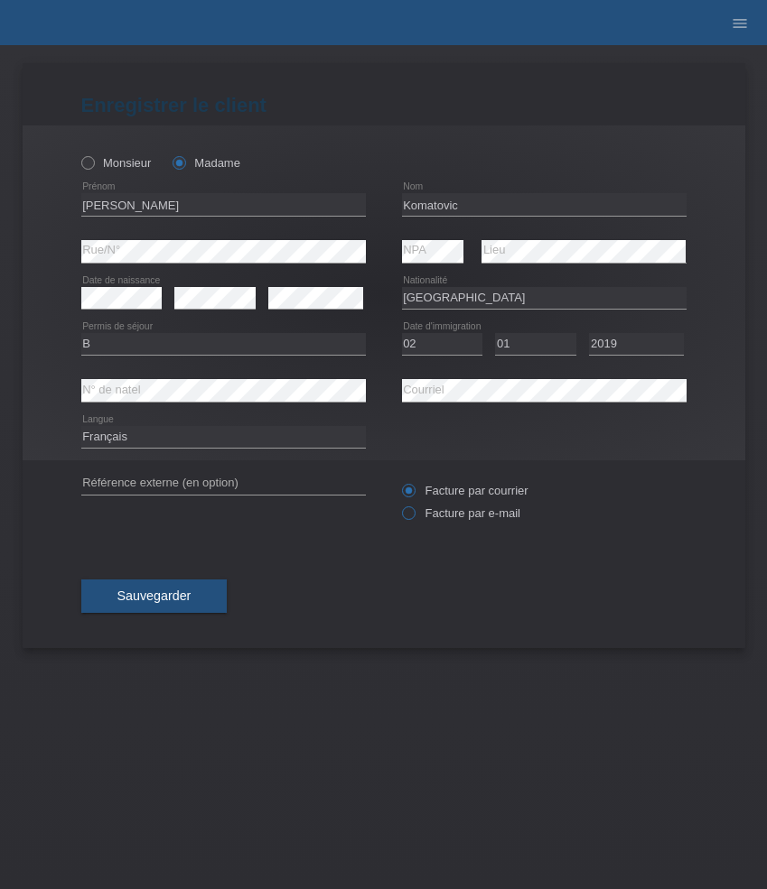
radio input "true"
click at [310, 442] on select "Deutsch Français Italiano English" at bounding box center [223, 437] width 284 height 22
select select "de"
click at [81, 427] on select "Deutsch Français Italiano English" at bounding box center [223, 437] width 284 height 22
click at [162, 603] on span "Sauvegarder" at bounding box center [154, 596] width 74 height 14
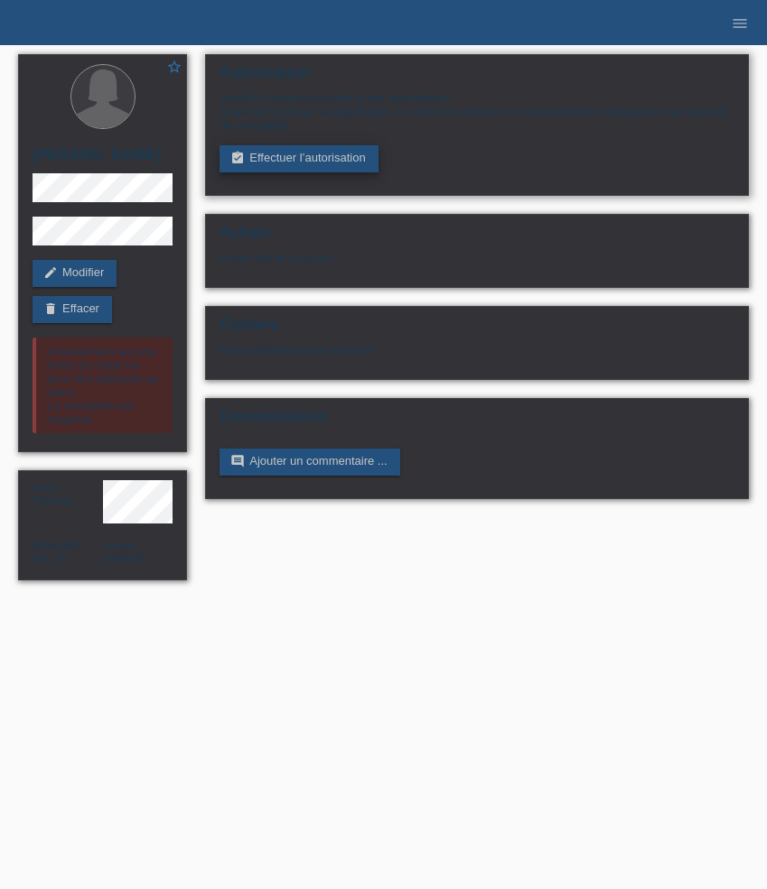
click at [280, 163] on link "assignment_turned_in Effectuer l’autorisation" at bounding box center [298, 158] width 158 height 27
